Goal: Task Accomplishment & Management: Manage account settings

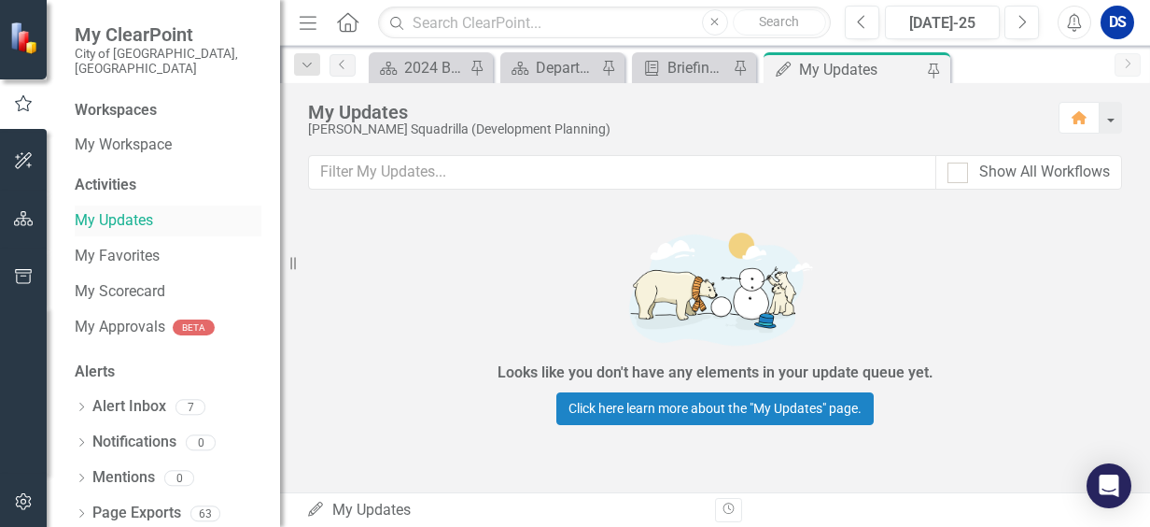
click at [133, 210] on link "My Updates" at bounding box center [168, 220] width 187 height 21
click at [450, 63] on div "2024 Business Plan Quarterly Dashboard" at bounding box center [434, 67] width 61 height 23
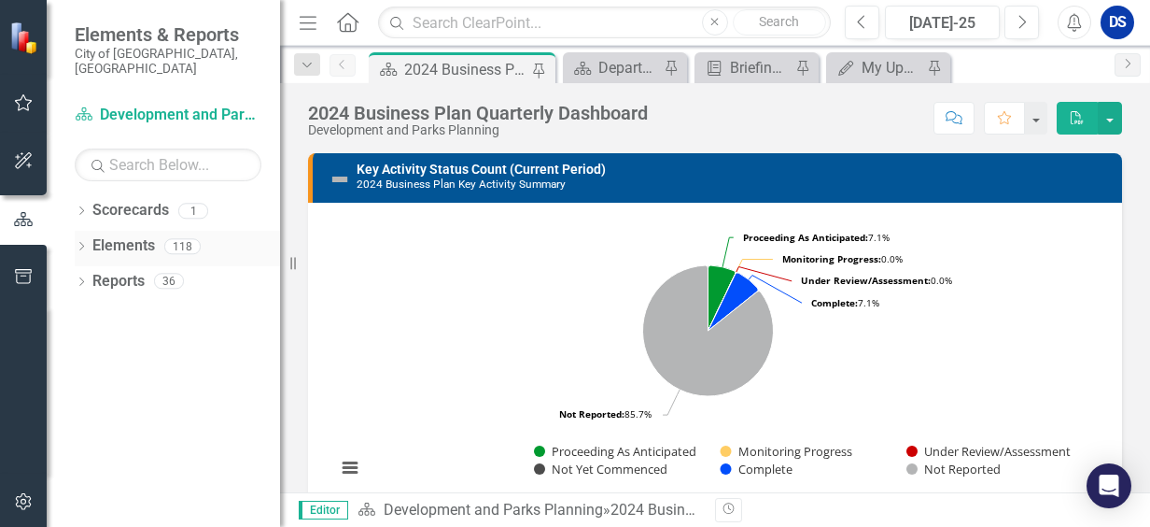
click at [119, 235] on link "Elements" at bounding box center [123, 245] width 63 height 21
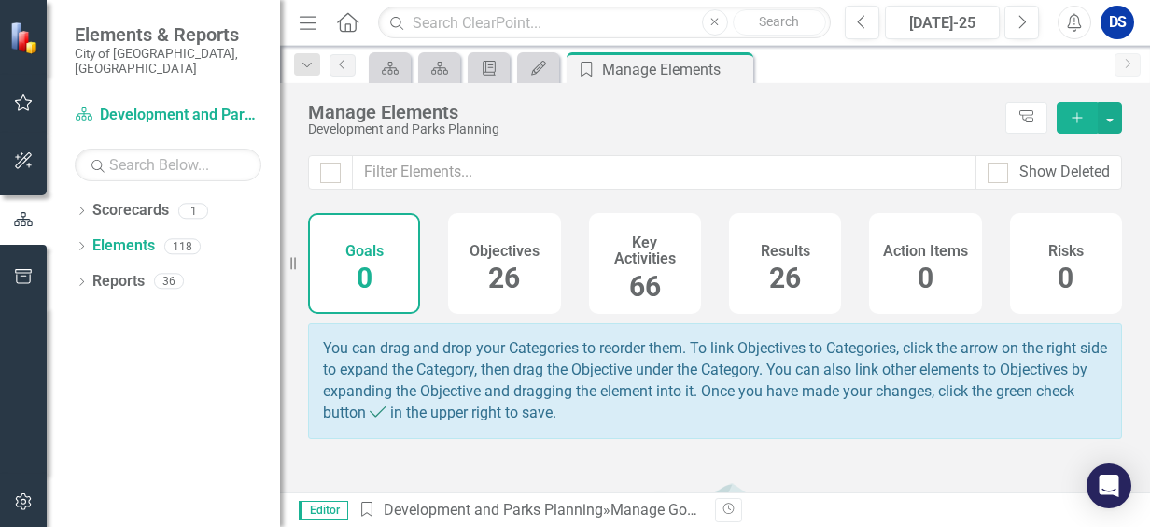
click at [502, 282] on span "26" at bounding box center [504, 277] width 32 height 33
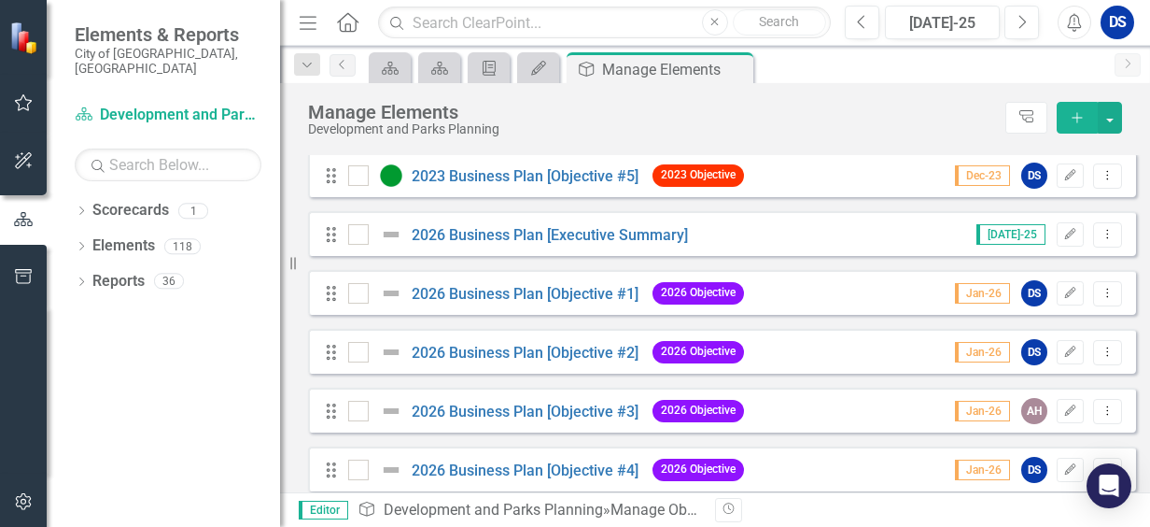
scroll to position [1307, 0]
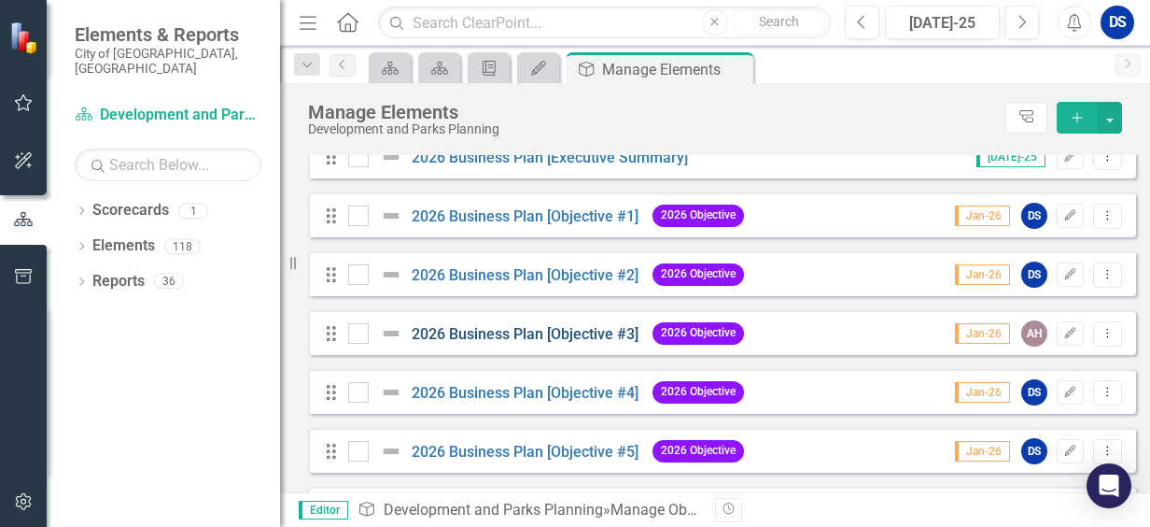
click at [571, 343] on "] "2026 Business Plan [Objective #3]" at bounding box center [525, 334] width 227 height 18
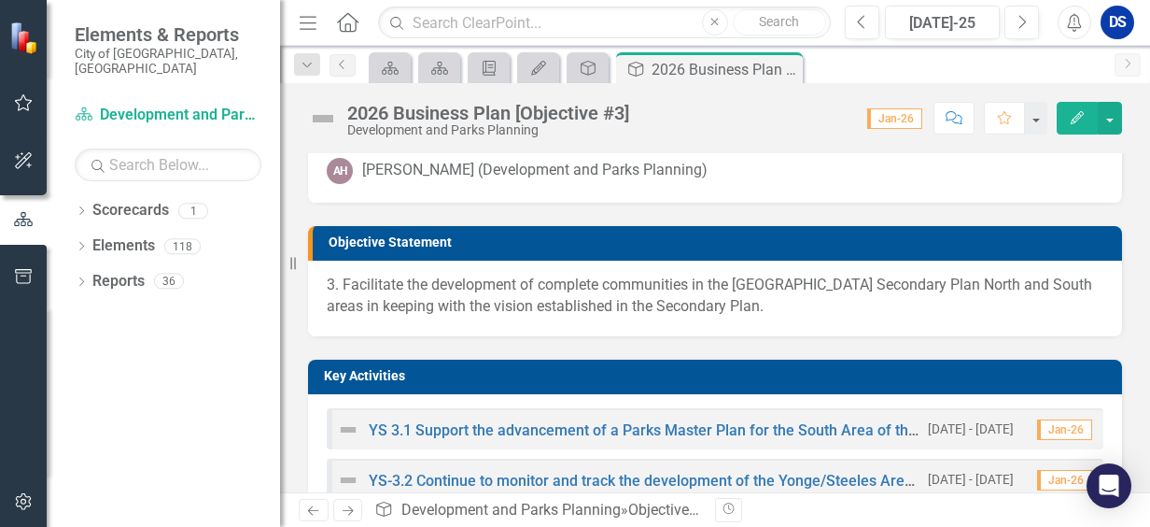
scroll to position [187, 0]
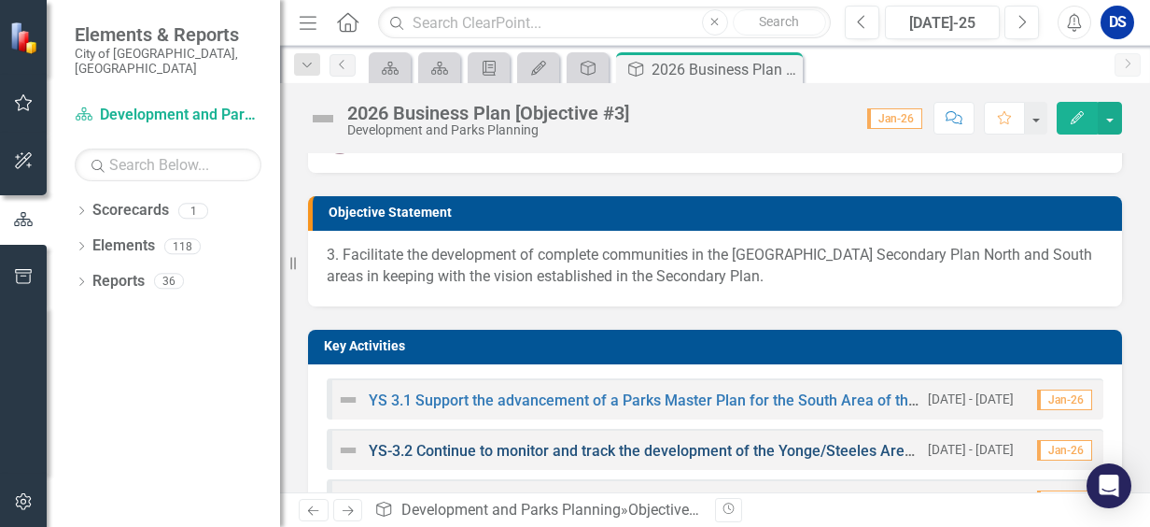
click at [681, 450] on link "YS-3.2 Continue to monitor and track the development of the Yonge/Steeles Area …" at bounding box center [729, 451] width 721 height 18
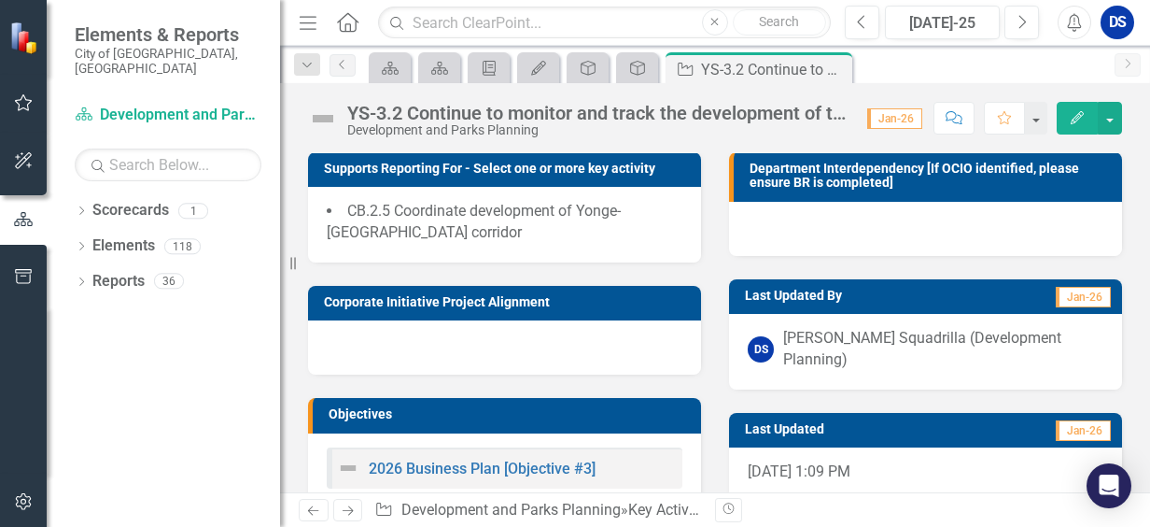
scroll to position [267, 0]
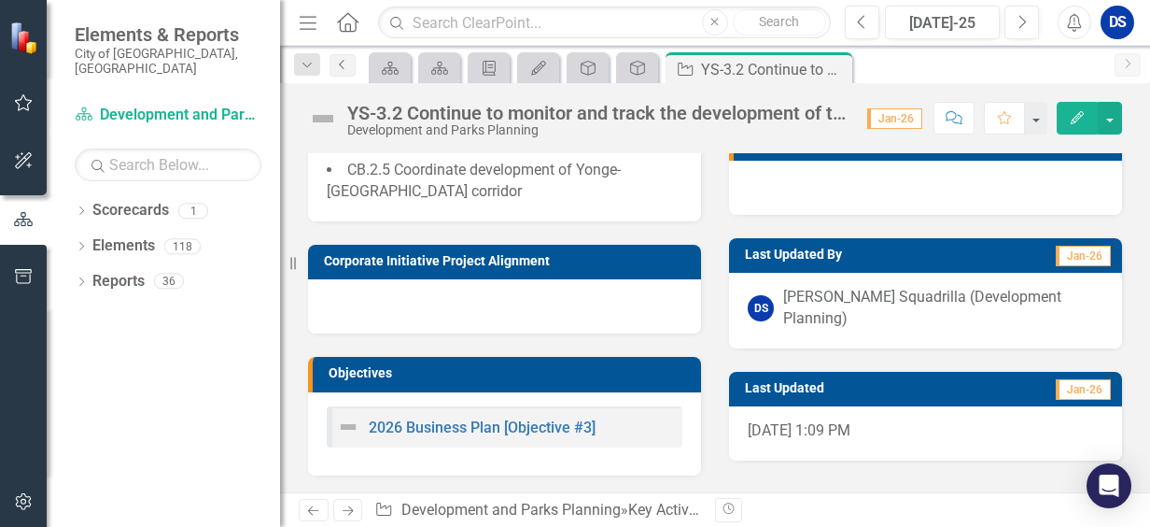
click at [335, 67] on icon "Previous" at bounding box center [342, 64] width 15 height 11
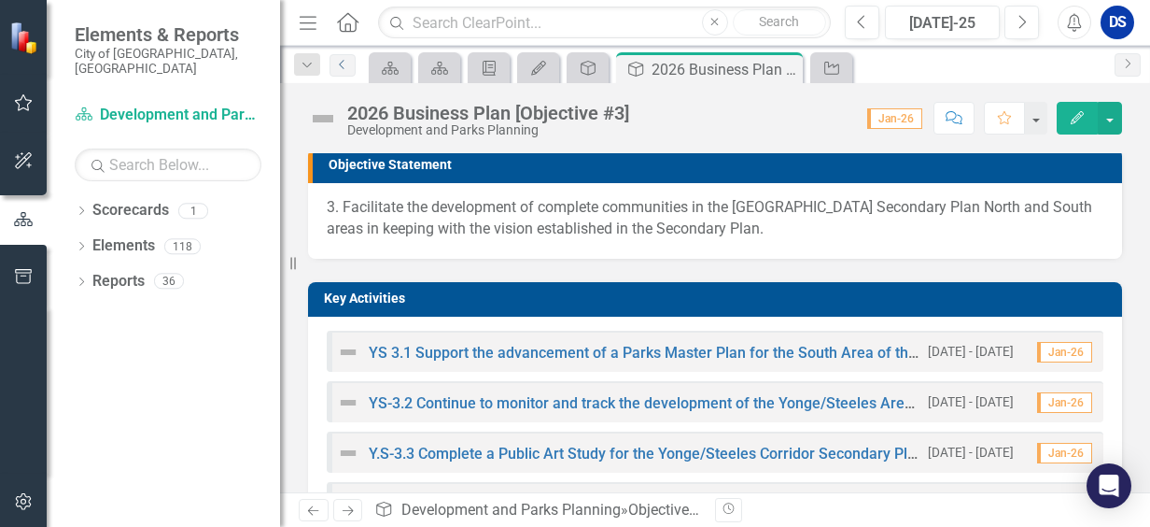
scroll to position [374, 0]
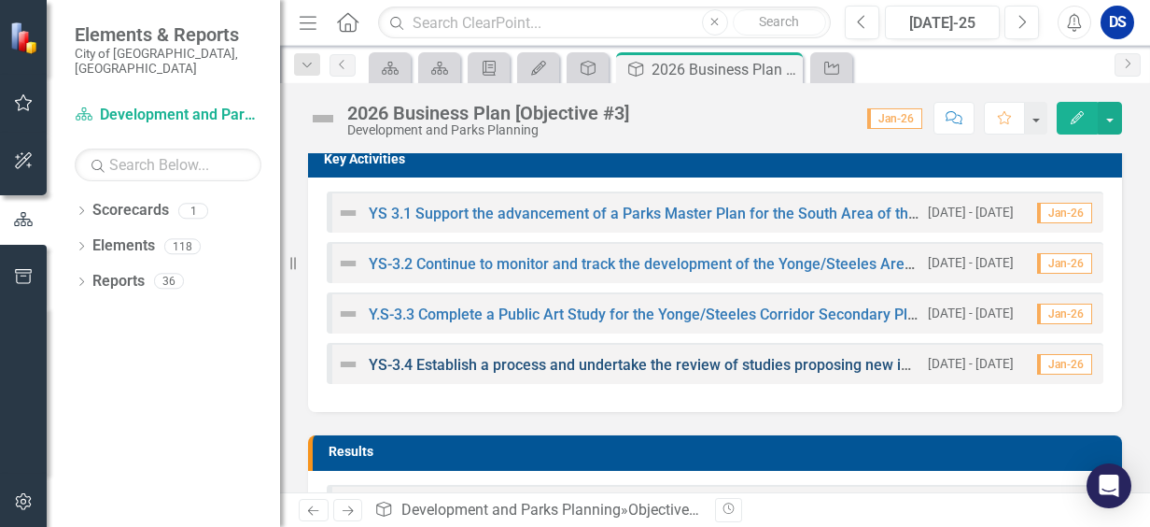
click at [658, 364] on link "YS-3.4 Establish a process and undertake the review of studies proposing new in…" at bounding box center [833, 365] width 929 height 18
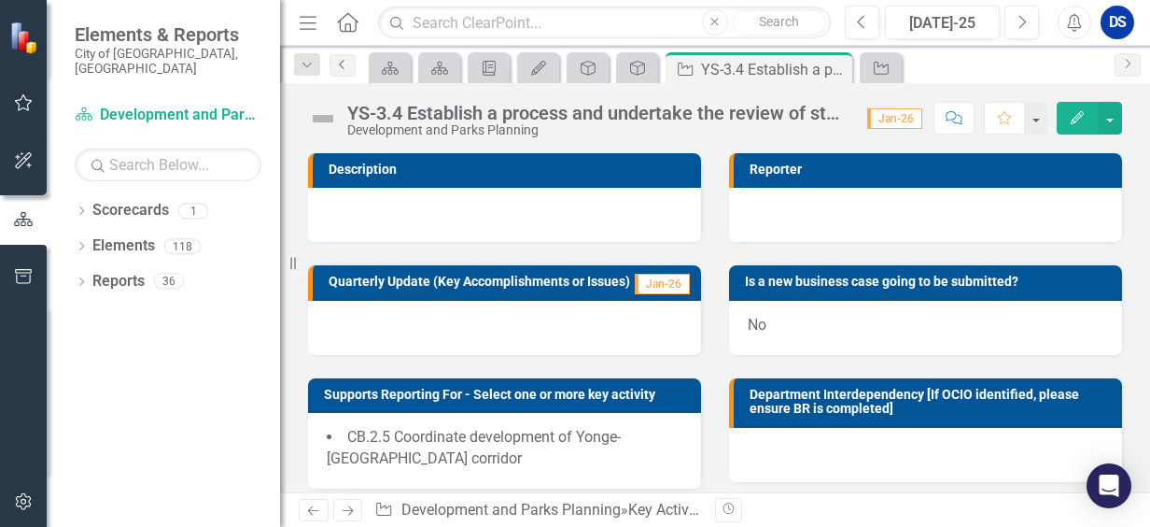
click at [338, 67] on icon "Previous" at bounding box center [342, 64] width 15 height 11
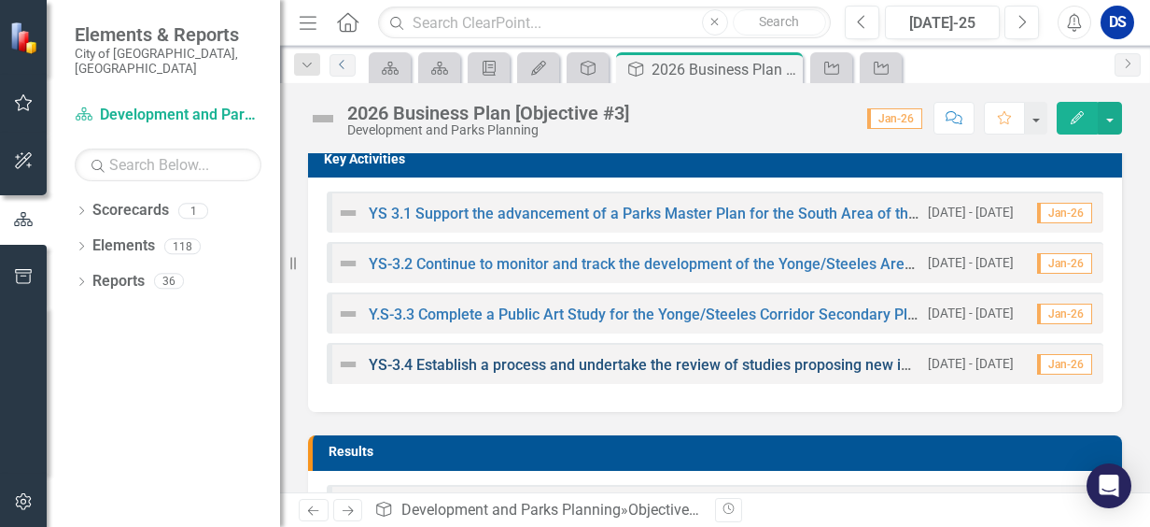
scroll to position [467, 0]
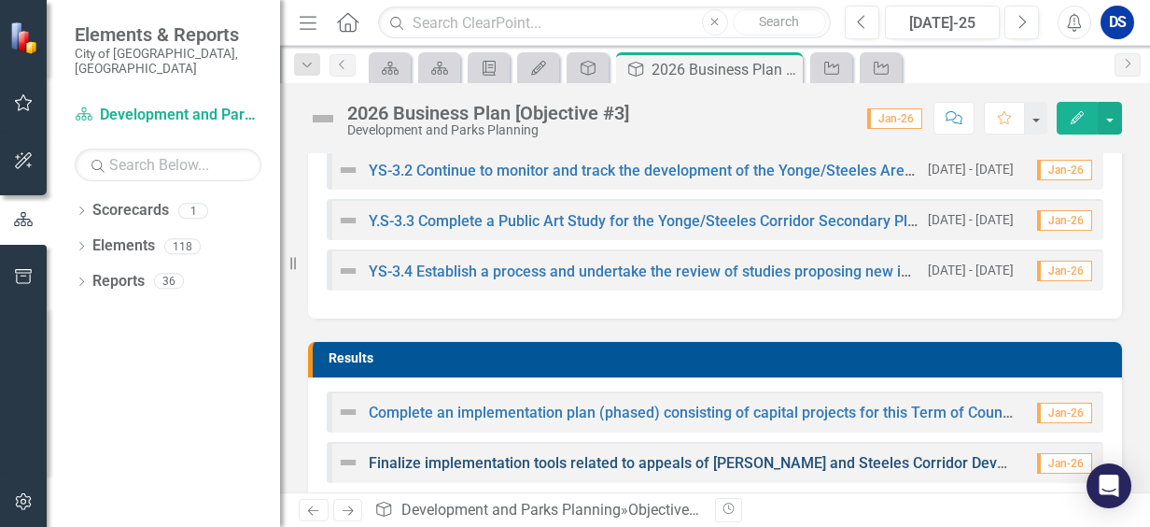
click at [687, 459] on link "Finalize implementation tools related to appeals of [PERSON_NAME] and Steeles C…" at bounding box center [758, 463] width 779 height 18
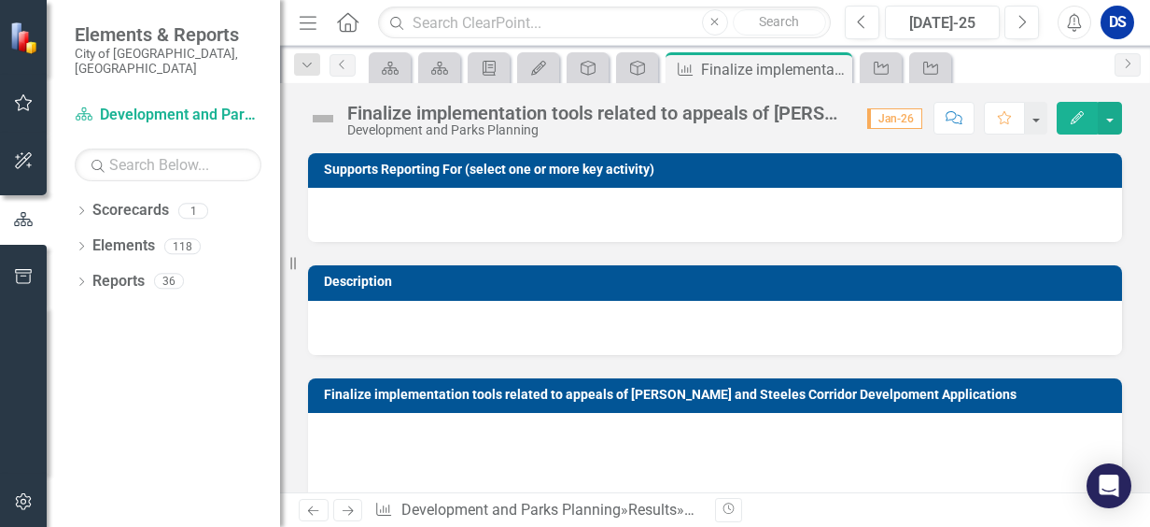
drag, startPoint x: 833, startPoint y: 118, endPoint x: 846, endPoint y: 120, distance: 13.2
click at [834, 118] on div "Finalize implementation tools related to appeals of [PERSON_NAME] and Steeles C…" at bounding box center [597, 113] width 501 height 21
click at [809, 112] on div "Finalize implementation tools related to appeals of [PERSON_NAME] and Steeles C…" at bounding box center [597, 113] width 501 height 21
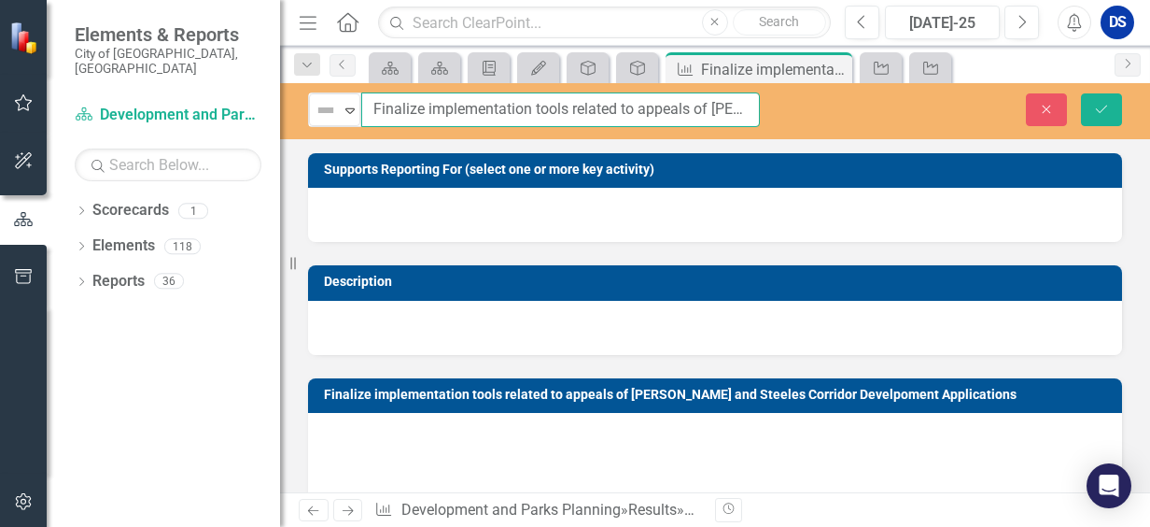
click at [750, 104] on input "Finalize implementation tools related to appeals of [PERSON_NAME] and Steeles C…" at bounding box center [560, 109] width 399 height 35
drag, startPoint x: 614, startPoint y: 112, endPoint x: 635, endPoint y: 103, distance: 22.6
click at [614, 111] on input "Finalize implementation tools related to appeals of [PERSON_NAME] and Steeles C…" at bounding box center [560, 109] width 399 height 35
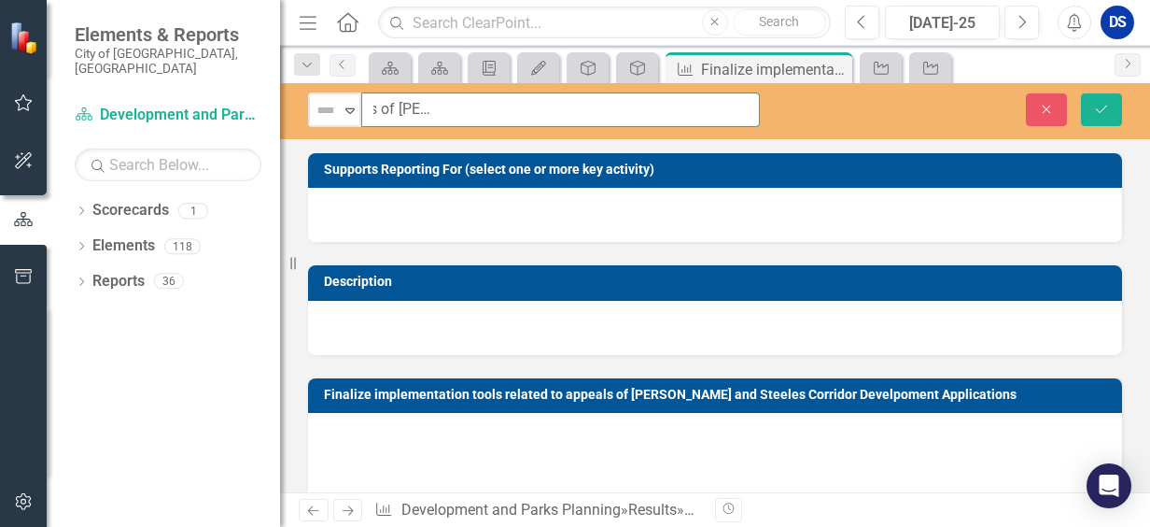
click at [754, 112] on input "Finalize implementation tools related to appeals of [PERSON_NAME] and Steeles C…" at bounding box center [560, 109] width 399 height 35
type input "Finalize implementation tools related to appeals of [PERSON_NAME] and Steeles C…"
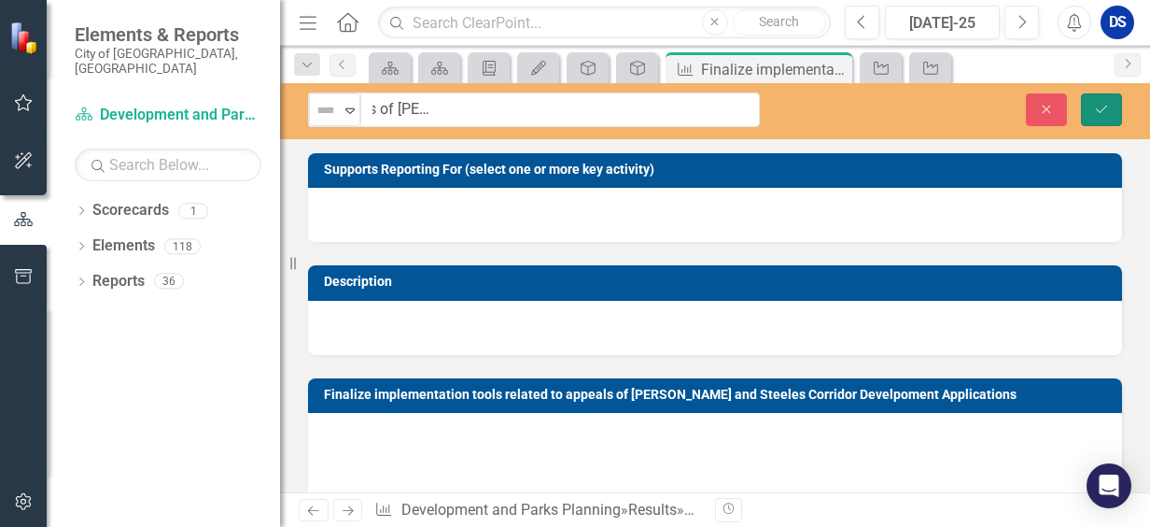
click at [1100, 114] on icon "Save" at bounding box center [1101, 109] width 17 height 13
